Goal: Task Accomplishment & Management: Complete application form

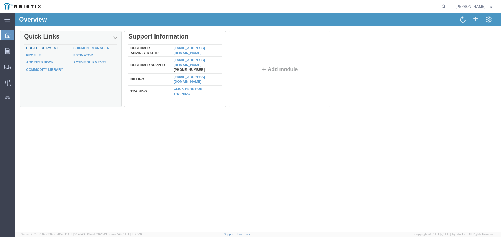
click at [42, 47] on link "Create Shipment" at bounding box center [42, 48] width 32 height 4
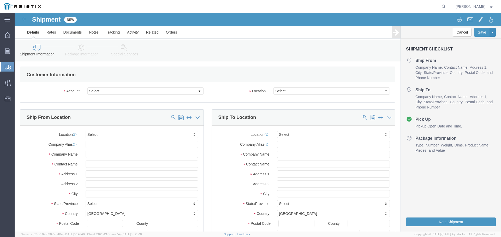
select select
click select "Select New Pig Corp PG&E"
select select "9596"
click select "Select New Pig Corp PG&E"
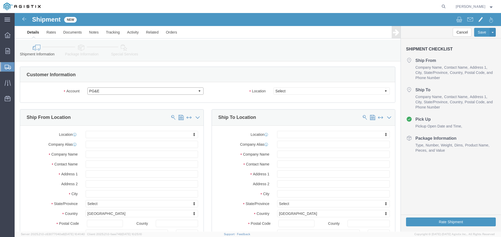
select select "PURCHORD"
select select
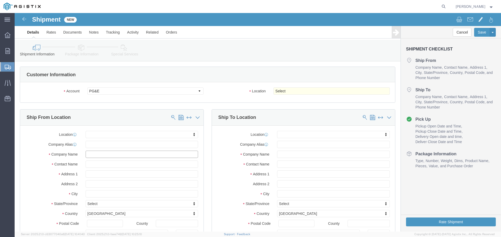
click input "text"
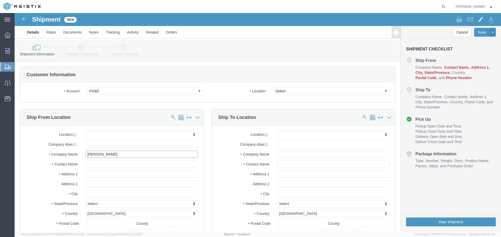
type input "[PERSON_NAME]"
type input "[STREET_ADDRESS][PERSON_NAME]"
select select
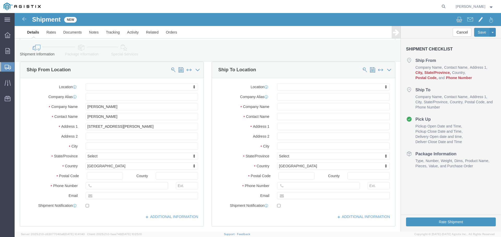
scroll to position [52, 0]
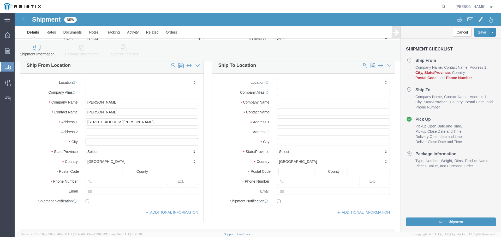
click input "text"
type input "[GEOGRAPHIC_DATA]"
select select
type input "i"
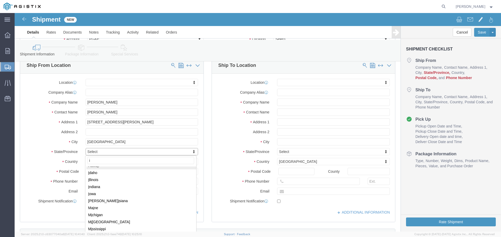
scroll to position [51, 0]
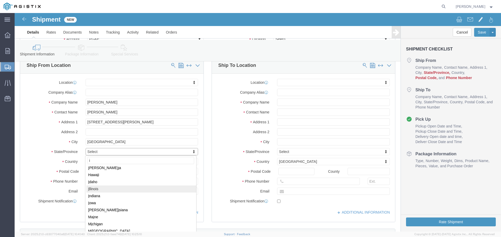
select select
select select "IL"
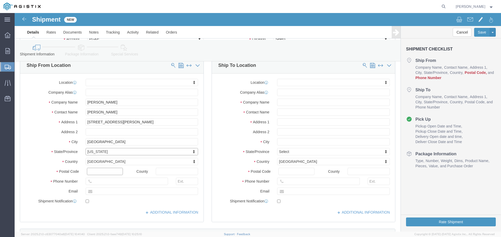
click input "text"
type input "60484"
select select
type input "7085871148"
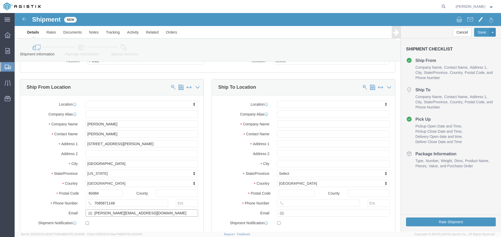
scroll to position [0, 0]
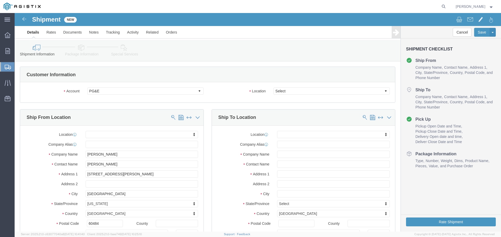
type input "[PERSON_NAME][EMAIL_ADDRESS][DOMAIN_NAME]"
checkbox input "true"
click select "Select All Others [GEOGRAPHIC_DATA] [GEOGRAPHIC_DATA] [GEOGRAPHIC_DATA] [GEOGRA…"
select select "23082"
click select "Select All Others [GEOGRAPHIC_DATA] [GEOGRAPHIC_DATA] [GEOGRAPHIC_DATA] [GEOGRA…"
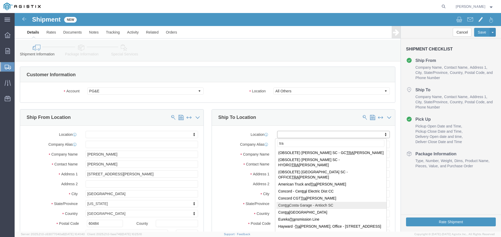
type input "trav"
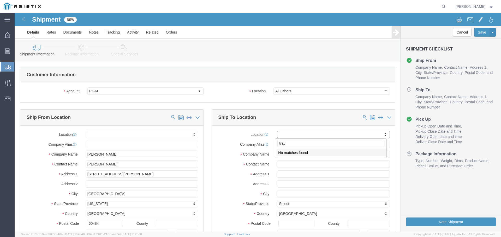
drag, startPoint x: 265, startPoint y: 130, endPoint x: 255, endPoint y: 130, distance: 10.2
click body "Shipment New Details Rates Documents Notes Tracking Activity Related Orders Can…"
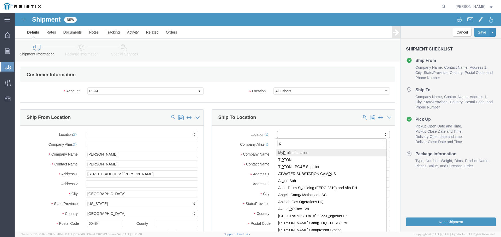
type input "pg"
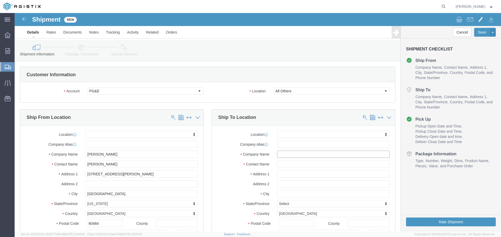
click input "text"
paste input "PG&E"
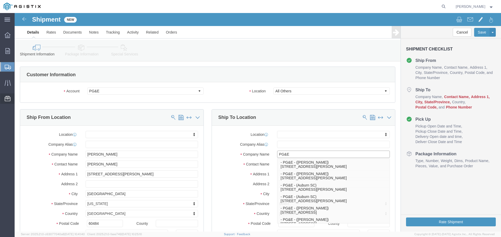
type input "PG&E"
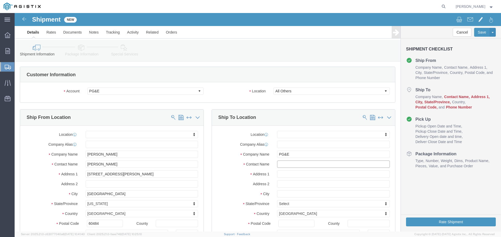
click input "text"
paste input "Attn [PERSON_NAME]"
type input "[PERSON_NAME]"
click input "text"
paste input "[STREET_ADDRESS]"
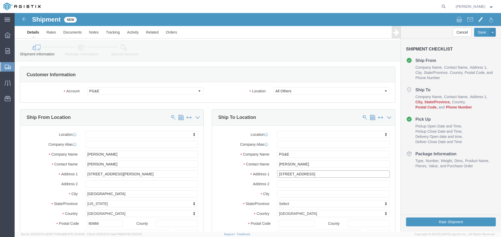
type input "[STREET_ADDRESS]"
select select
click input "text"
paste input "[PERSON_NAME]"
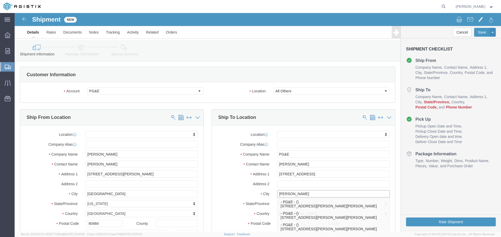
type input "[PERSON_NAME]"
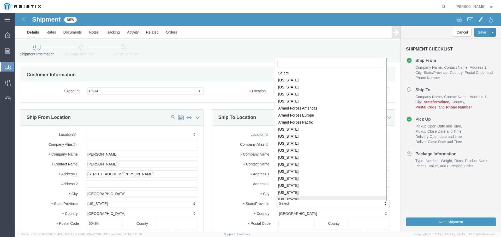
scroll to position [1, 0]
select select
select select "CA"
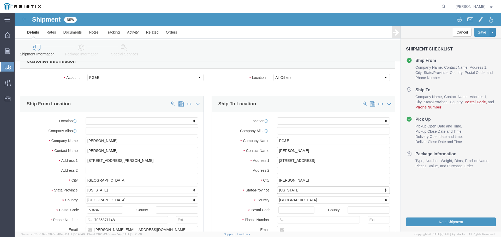
scroll to position [26, 0]
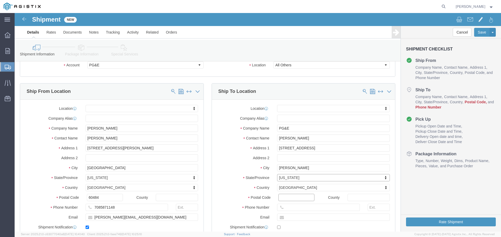
click input "Postal Code"
type input "95376"
select select
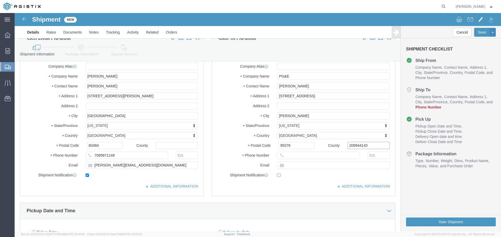
type input "2099441438"
drag, startPoint x: 356, startPoint y: 131, endPoint x: 315, endPoint y: 133, distance: 41.5
click div "County 2099441438"
drag, startPoint x: 269, startPoint y: 143, endPoint x: 264, endPoint y: 140, distance: 5.7
click div
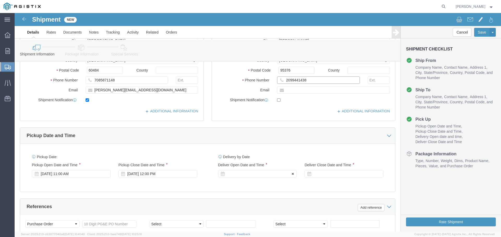
scroll to position [156, 0]
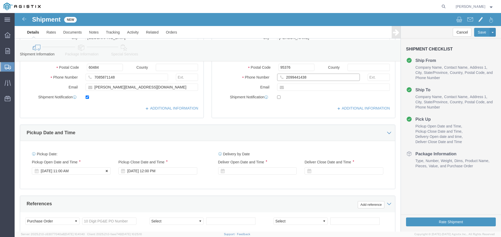
type input "2099441438"
click icon
click div
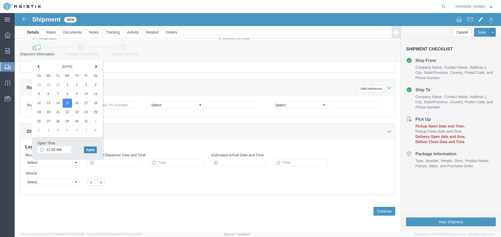
click button "Apply"
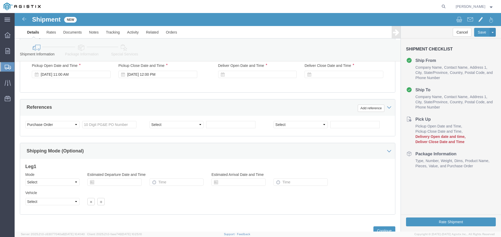
scroll to position [194, 0]
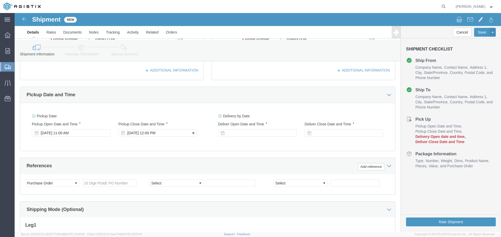
click div "[DATE] 12:00 PM"
click input "12:00 PM"
type input "3:30 PM"
click button "Apply"
click button
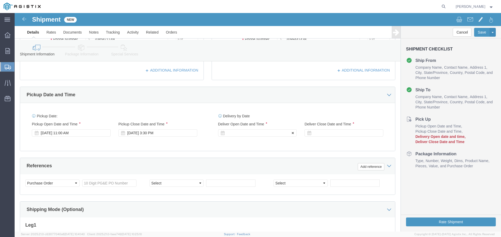
click div
type input ":"
type input "12:00 PM"
click button "Apply"
click icon
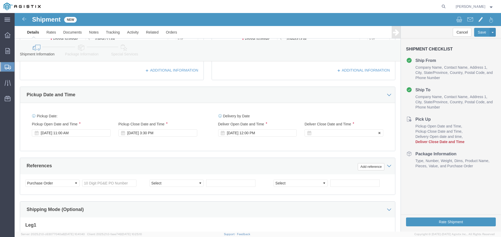
click div
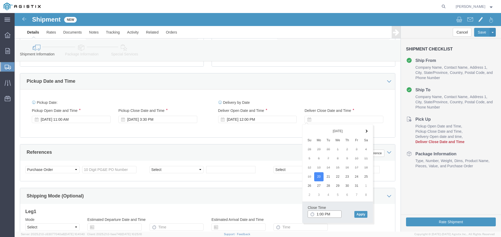
scroll to position [211, 0]
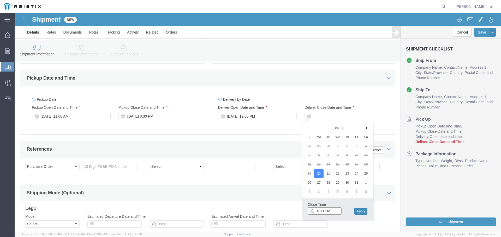
type input "4:00 PM"
click button "Apply"
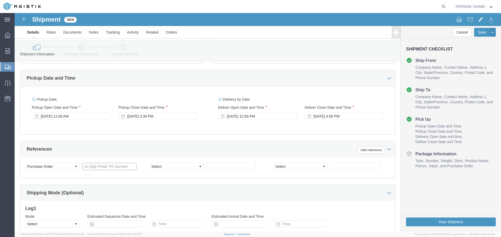
click input "text"
type input "2701258319"
select select "ACTYP"
select select
click select "Select Account Type Activity ID Airline Appointment Number ASN Batch Request # …"
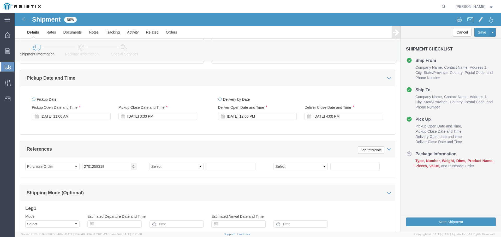
click div "Shipping Mode (Optional)"
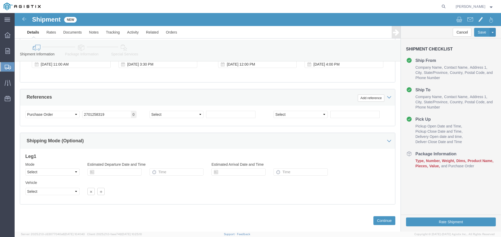
scroll to position [273, 0]
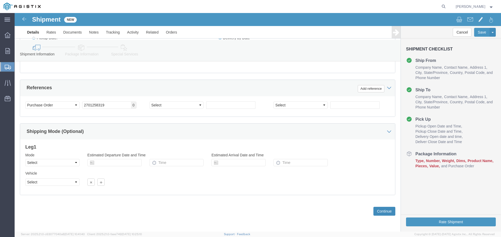
click button "Continue"
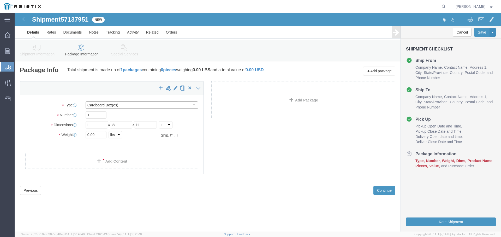
click select "Select Bulk Bundle(s) Cardboard Box(es) Carton(s) Crate(s) Drum(s) (Fiberboard)…"
select select "PSNS"
click select "Select Bulk Bundle(s) Cardboard Box(es) Carton(s) Crate(s) Drum(s) (Fiberboard)…"
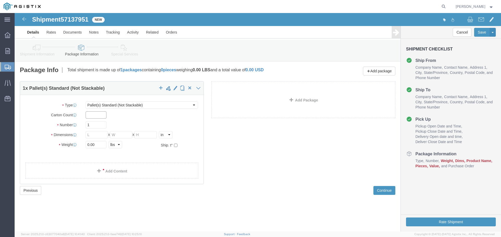
click input "text"
type input "48"
type input "84"
type input "1"
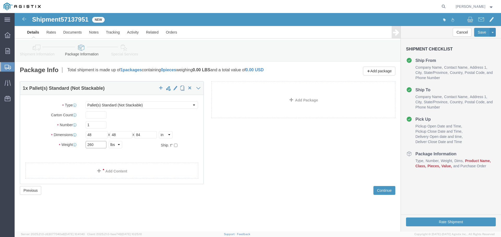
type input "260"
click link "Add Content"
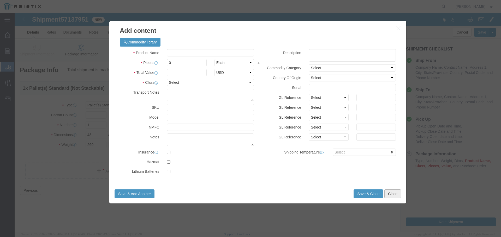
click button "Close"
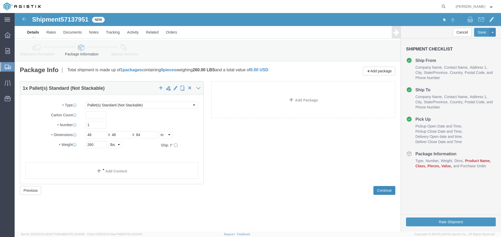
click button "Continue"
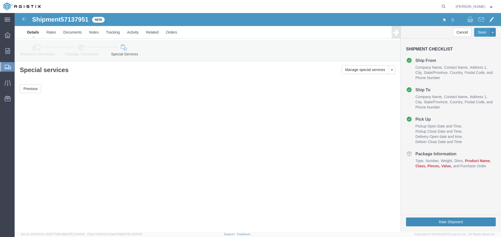
click button "Rate Shipment"
click button "Previous"
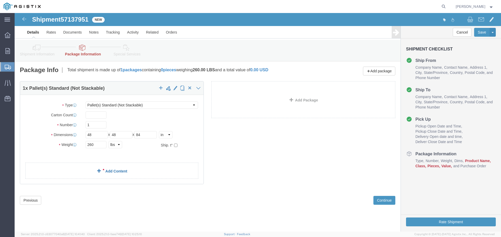
click link "Add Content"
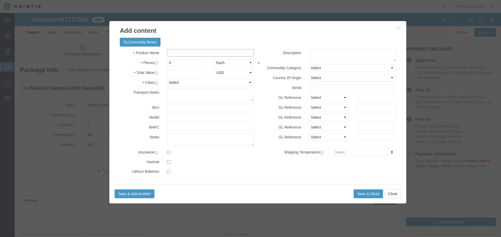
click input "text"
type input "steel drums"
type input "8"
click select "Select 50 55 60 65 70 85 92.5 100 125 175 250 300 400"
select select "92.5"
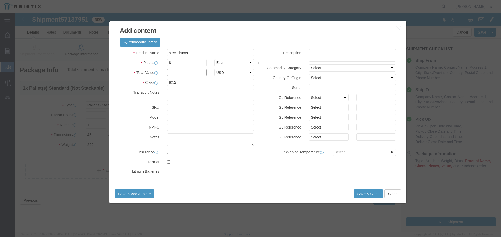
click input "text"
type input "901.04"
select select "USD"
click select "Select 50 55 60 65 70 85 92.5 100 125 175 250 300 400"
select select "250"
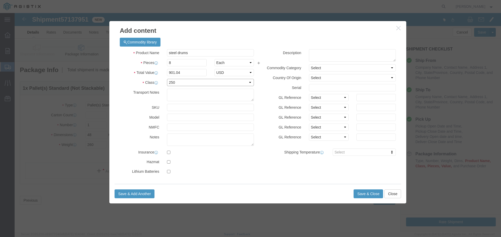
click select "Select 50 55 60 65 70 85 92.5 100 125 175 250 300 400"
click button "Save & Close"
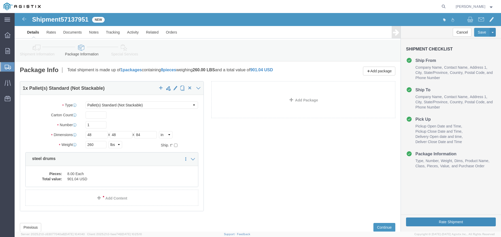
click button "Rate Shipment"
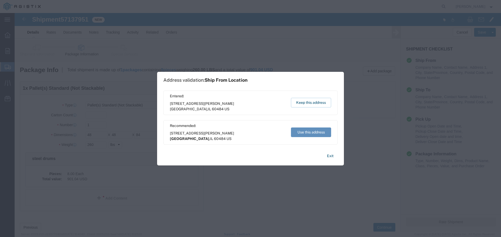
click at [306, 132] on button "Use this address" at bounding box center [311, 133] width 40 height 10
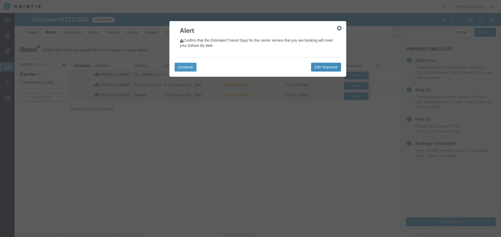
click at [327, 65] on button "Edit Shipment" at bounding box center [326, 67] width 30 height 9
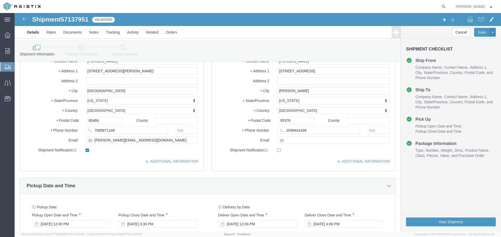
scroll to position [104, 0]
click button "Rate Shipment"
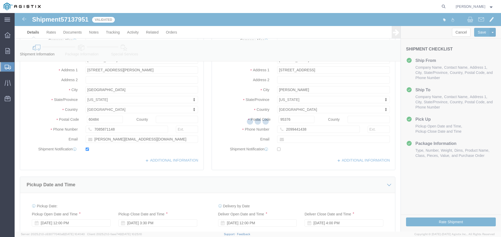
scroll to position [0, 0]
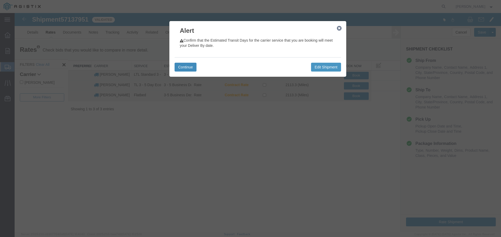
click at [185, 68] on button "Continue" at bounding box center [185, 67] width 22 height 9
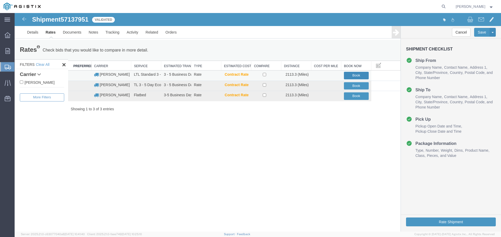
click at [354, 74] on button "Book" at bounding box center [356, 76] width 25 height 8
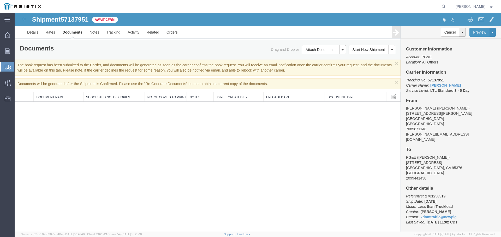
scroll to position [1, 0]
